Goal: Task Accomplishment & Management: Manage account settings

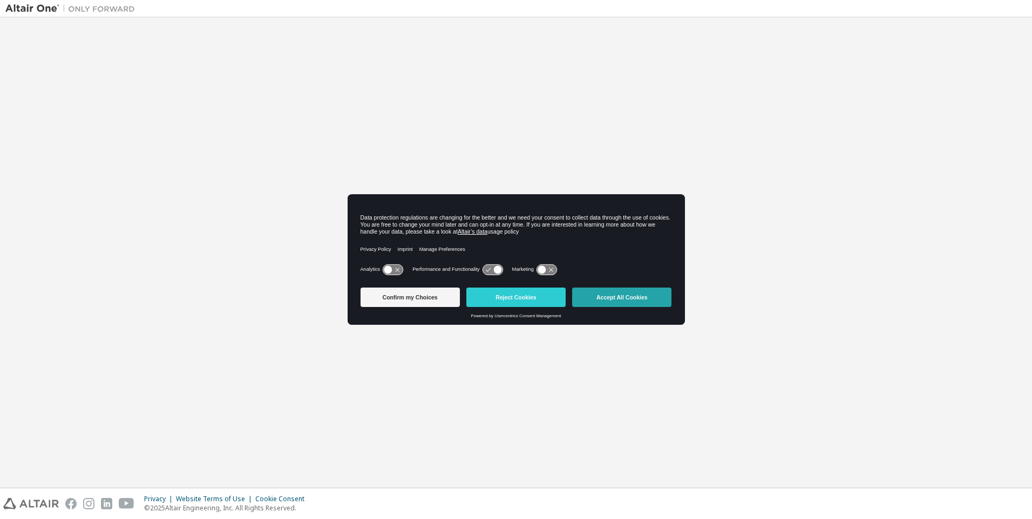
click at [622, 298] on button "Accept All Cookies" at bounding box center [621, 297] width 99 height 19
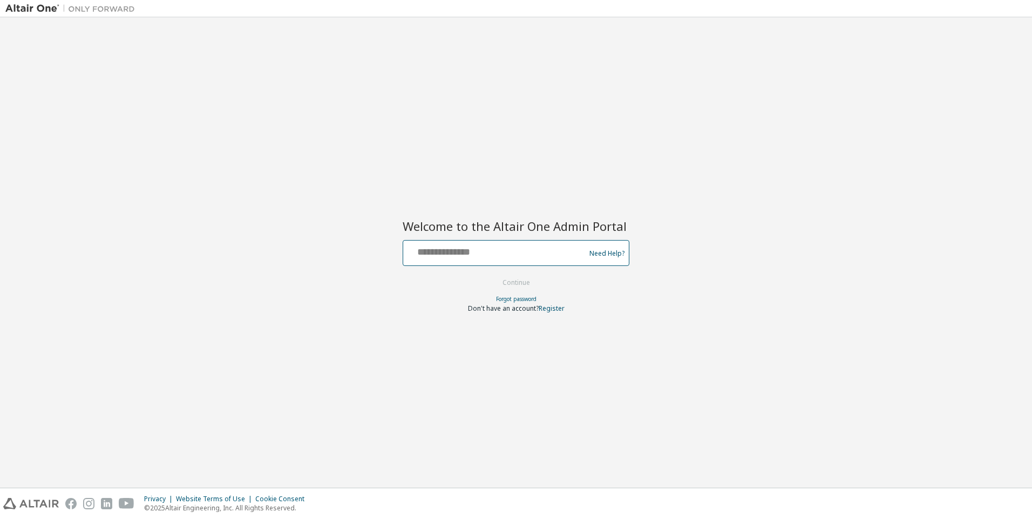
click at [496, 251] on input "text" at bounding box center [495, 251] width 176 height 16
type input "**********"
click at [516, 283] on button "Continue" at bounding box center [516, 283] width 50 height 16
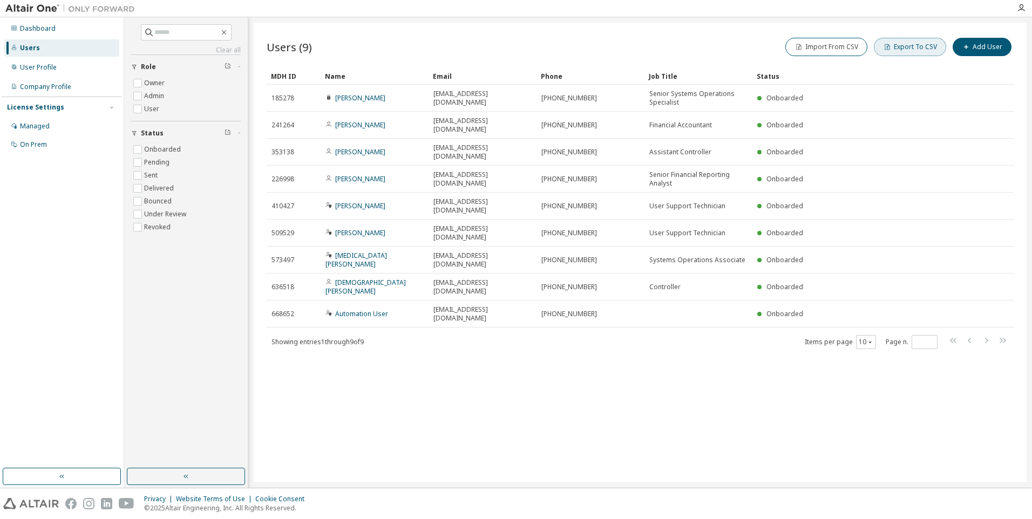
click at [912, 47] on button "Export To CSV" at bounding box center [910, 47] width 72 height 18
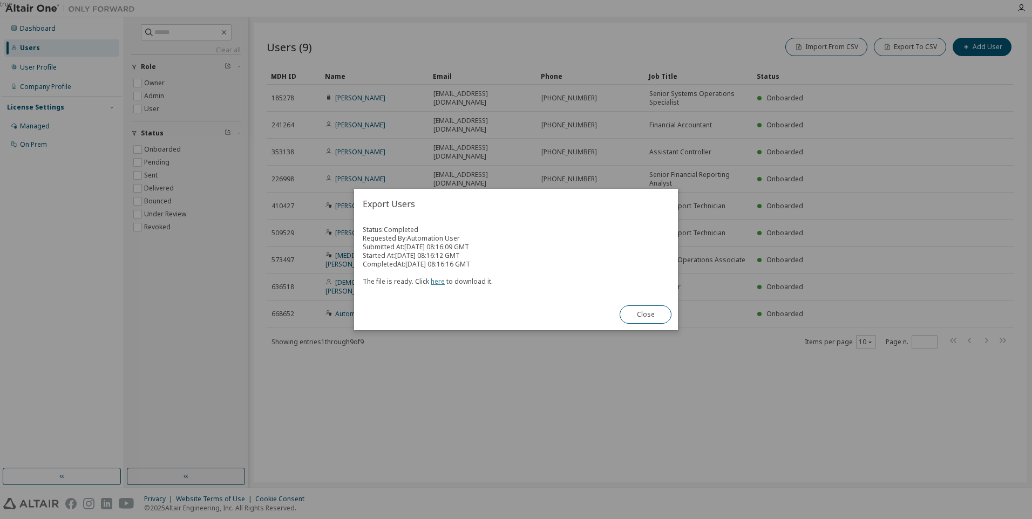
click at [435, 281] on link "here" at bounding box center [438, 281] width 14 height 9
click at [645, 315] on button "Close" at bounding box center [645, 314] width 52 height 18
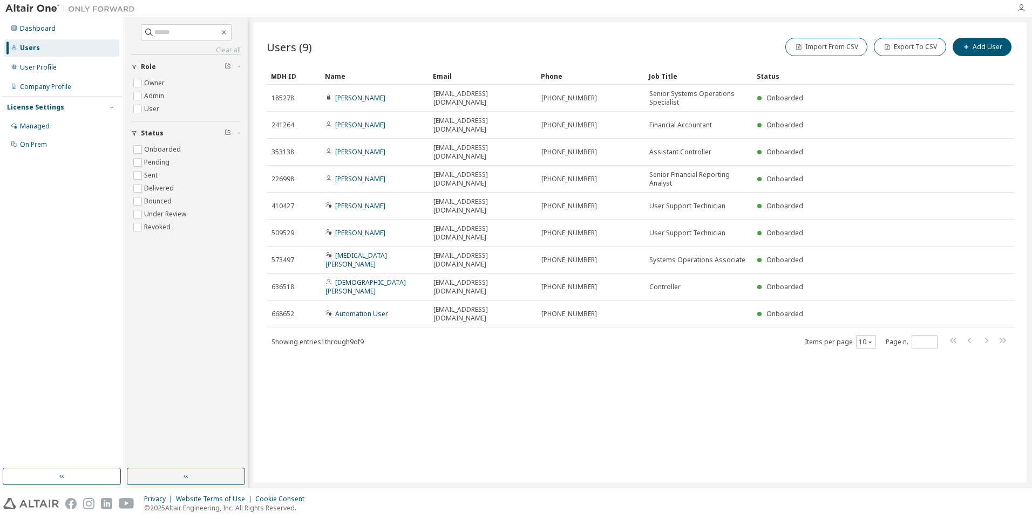
click at [1021, 8] on icon "button" at bounding box center [1020, 8] width 9 height 9
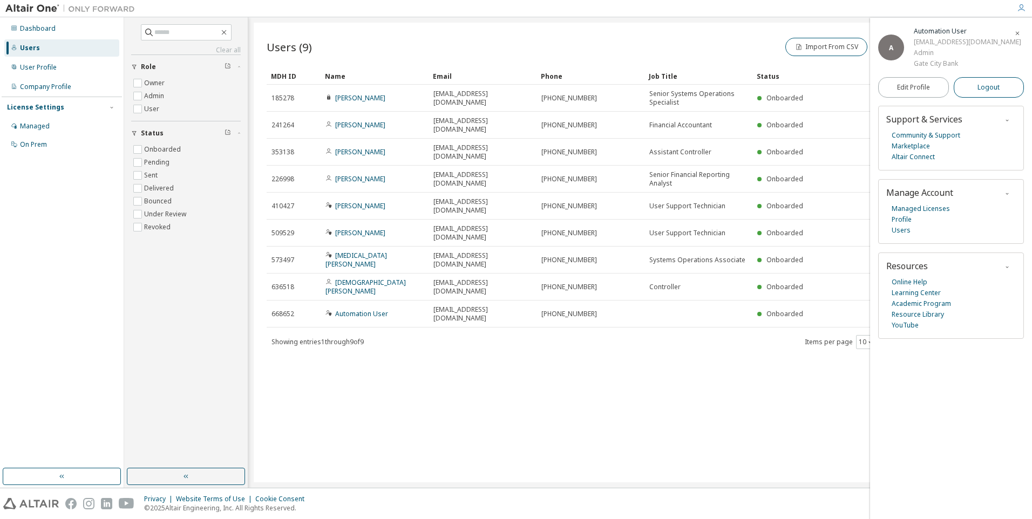
click at [988, 93] on span "Logout" at bounding box center [988, 87] width 22 height 11
